Goal: Task Accomplishment & Management: Manage account settings

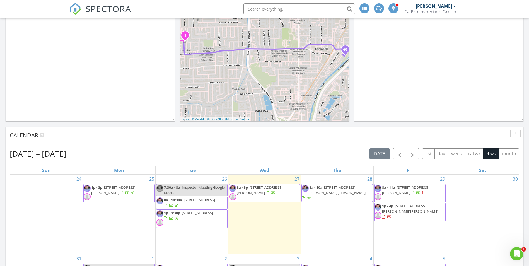
scroll to position [223, 0]
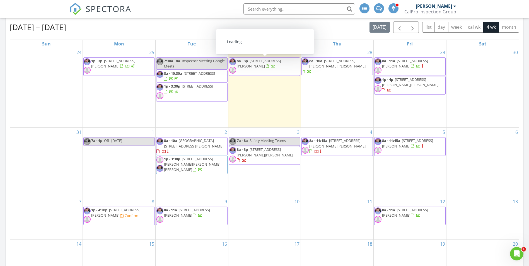
click at [284, 69] on span "8a - 3p 115 Superior Dr, Campbell 95008" at bounding box center [264, 66] width 71 height 17
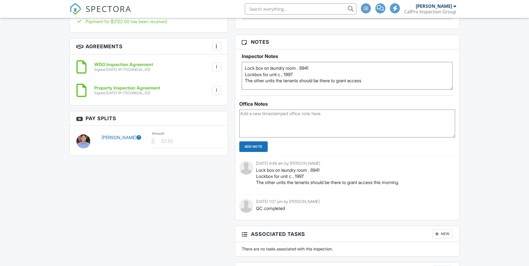
click at [126, 135] on link "[PERSON_NAME]" at bounding box center [121, 138] width 40 height 6
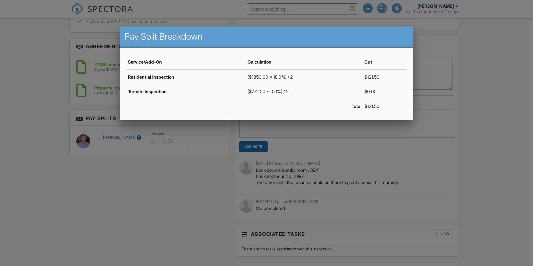
click at [469, 113] on div at bounding box center [266, 138] width 533 height 333
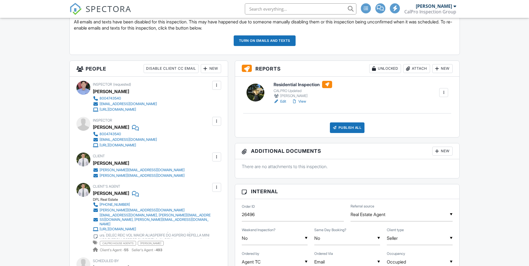
scroll to position [167, 0]
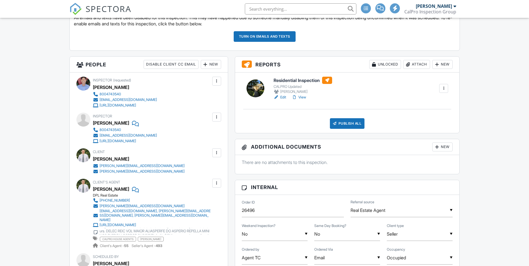
click at [302, 97] on link "View" at bounding box center [299, 98] width 14 height 6
